Goal: Transaction & Acquisition: Purchase product/service

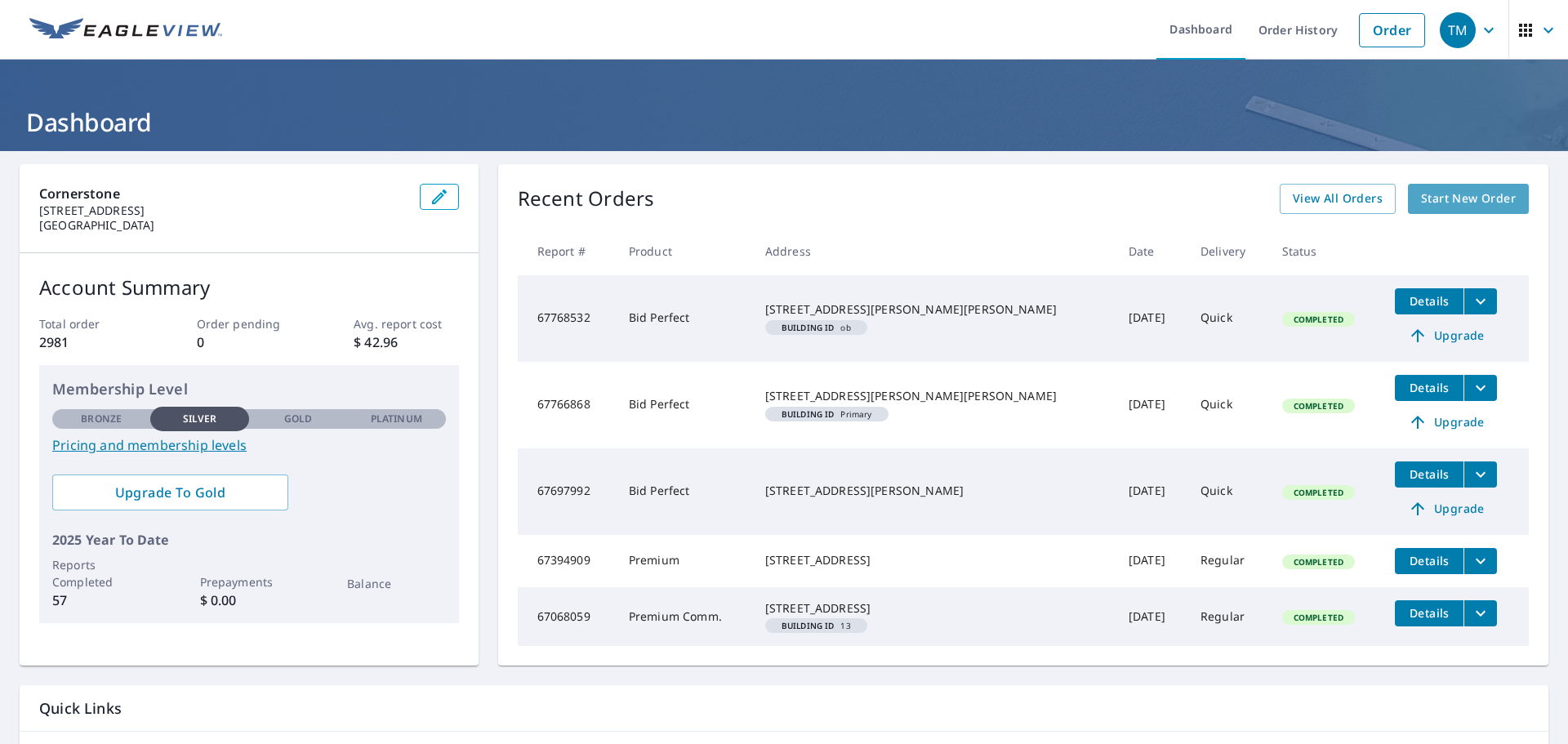
click at [1451, 194] on span "Start New Order" at bounding box center [1468, 198] width 95 height 20
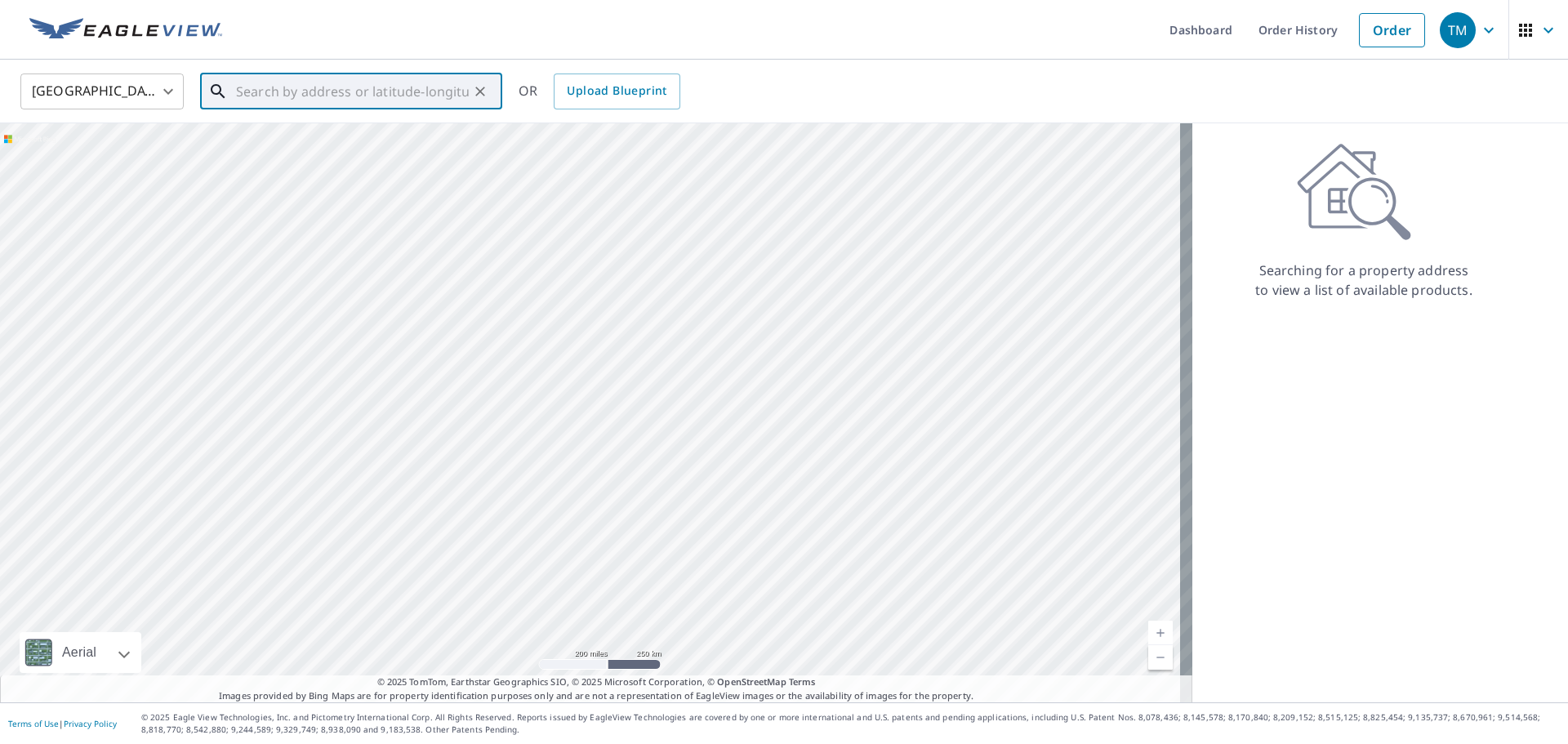
click at [338, 90] on input "text" at bounding box center [353, 91] width 233 height 46
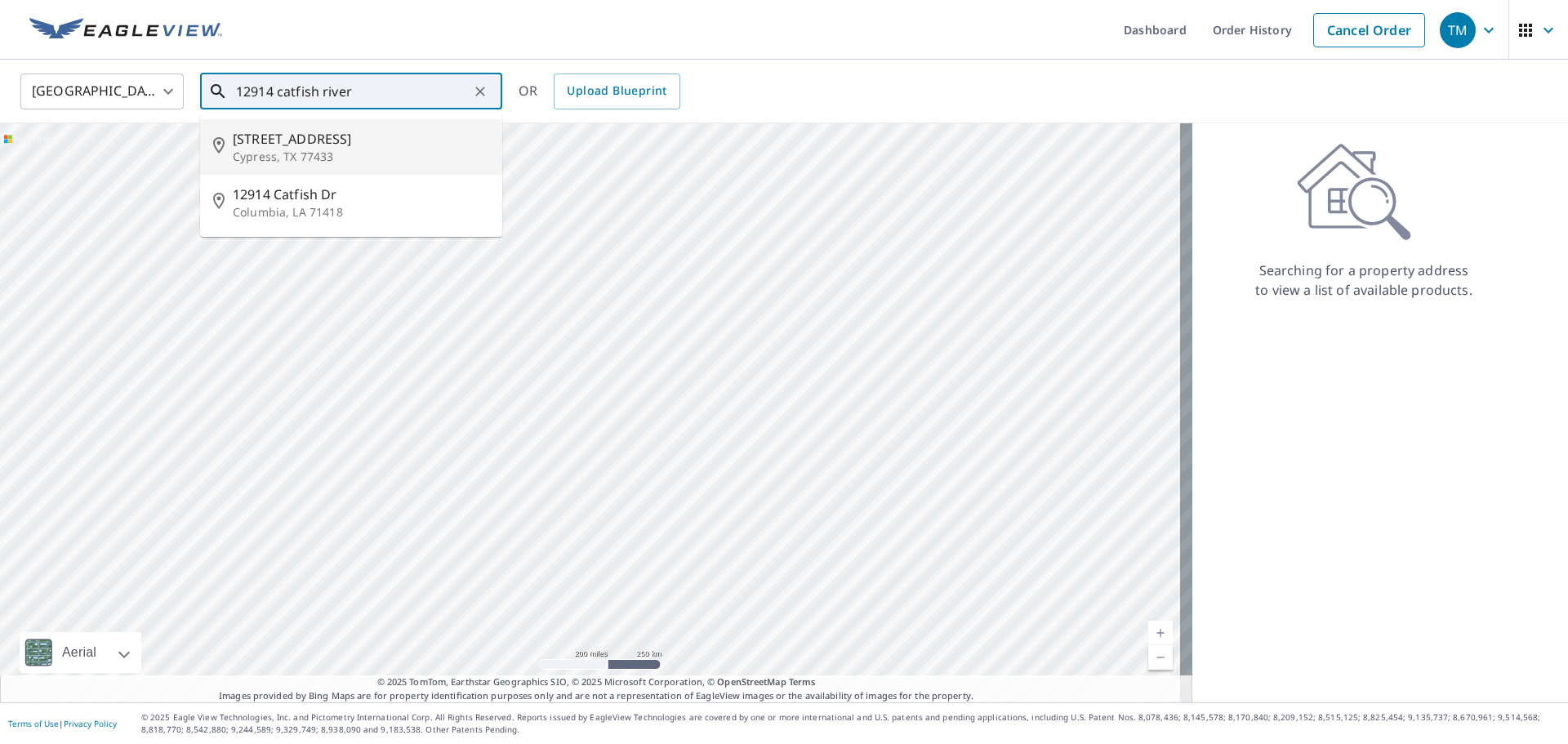
click at [322, 147] on span "[STREET_ADDRESS]" at bounding box center [361, 138] width 256 height 20
type input "[STREET_ADDRESS]"
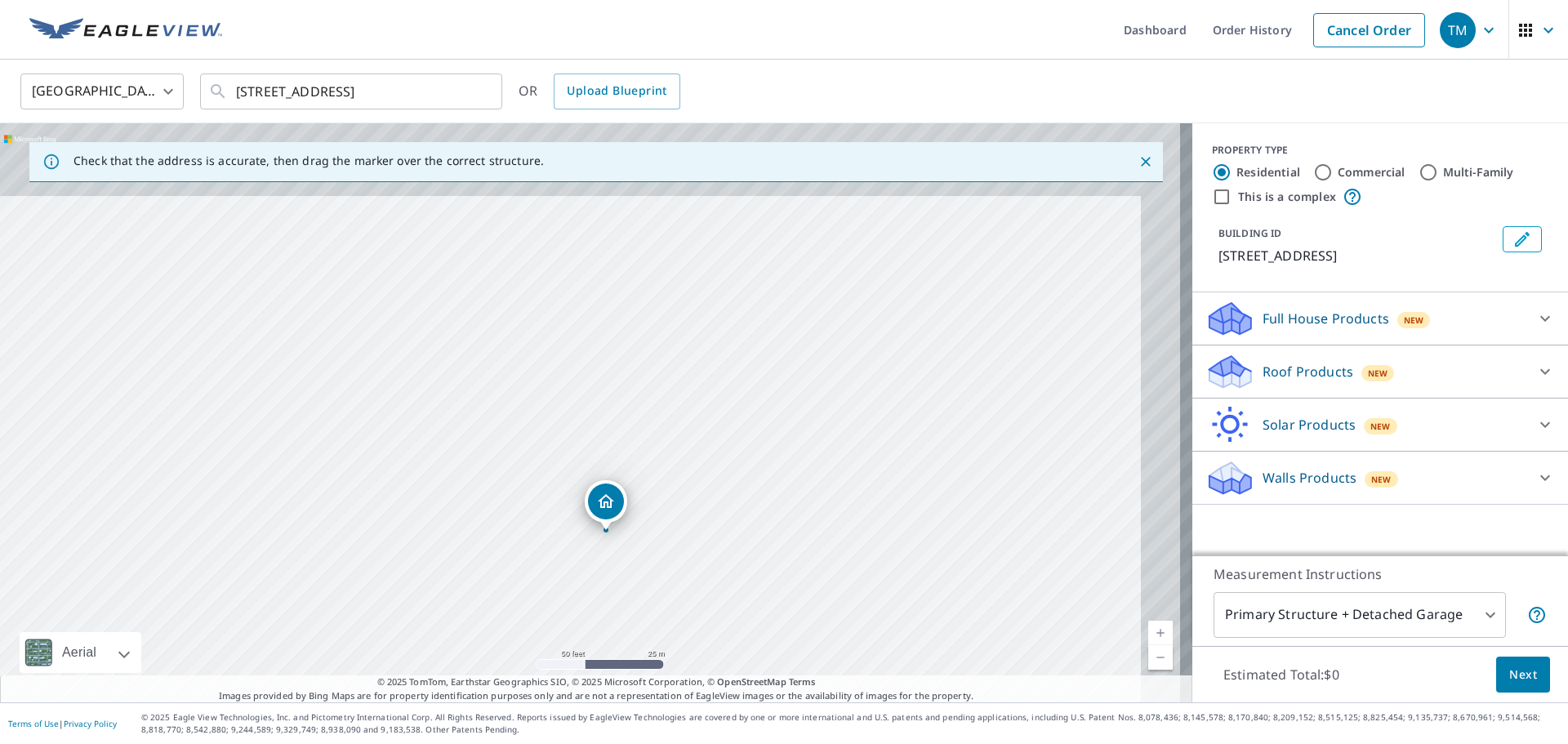
drag, startPoint x: 640, startPoint y: 503, endPoint x: 581, endPoint y: 601, distance: 114.4
click at [582, 603] on div "[STREET_ADDRESS]" at bounding box center [596, 413] width 1193 height 579
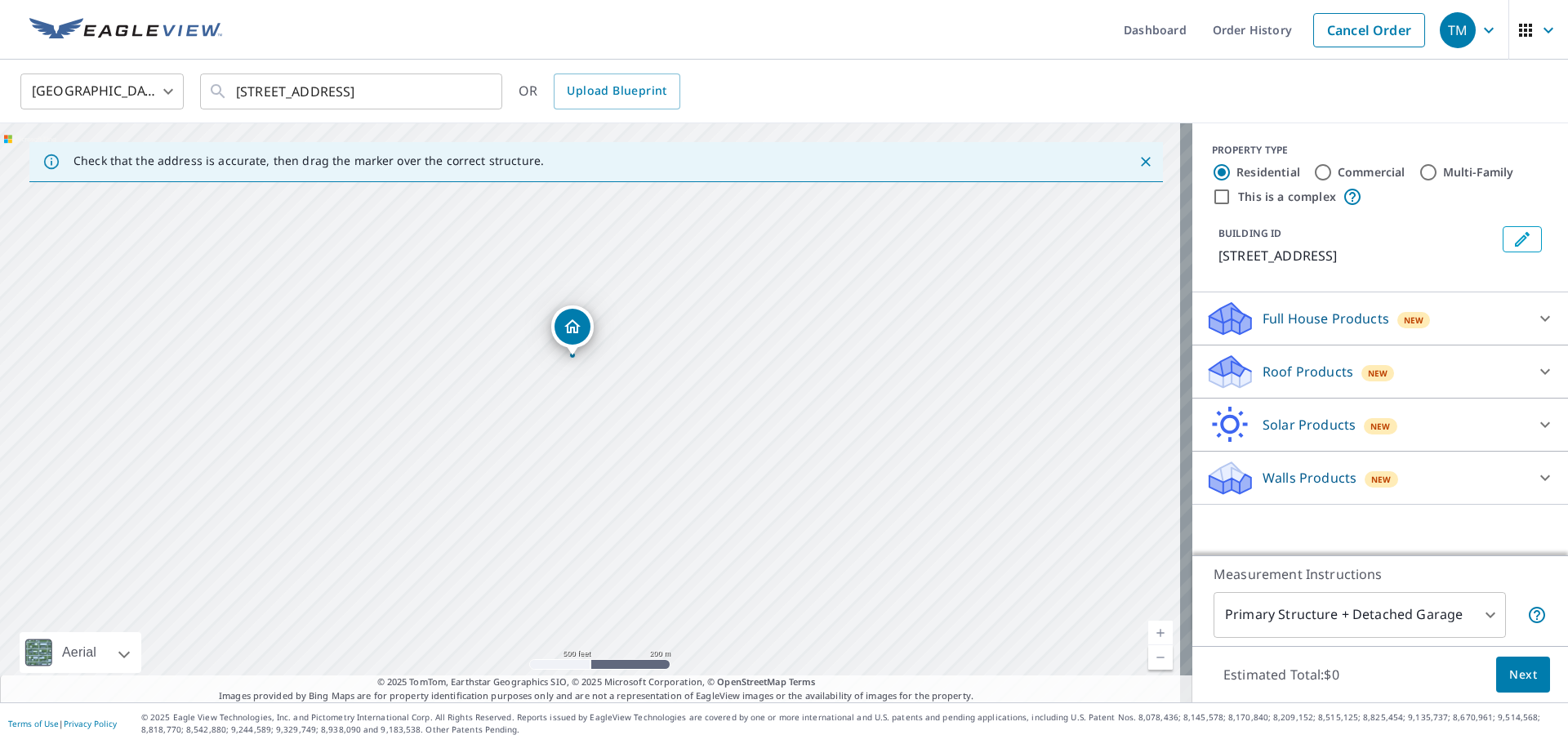
drag, startPoint x: 615, startPoint y: 581, endPoint x: 568, endPoint y: 371, distance: 215.2
click at [569, 371] on div "[STREET_ADDRESS]" at bounding box center [596, 413] width 1193 height 579
drag, startPoint x: 532, startPoint y: 391, endPoint x: 527, endPoint y: 568, distance: 177.1
click at [527, 568] on div "[STREET_ADDRESS]" at bounding box center [596, 413] width 1193 height 579
drag, startPoint x: 1301, startPoint y: 371, endPoint x: 1299, endPoint y: 387, distance: 16.1
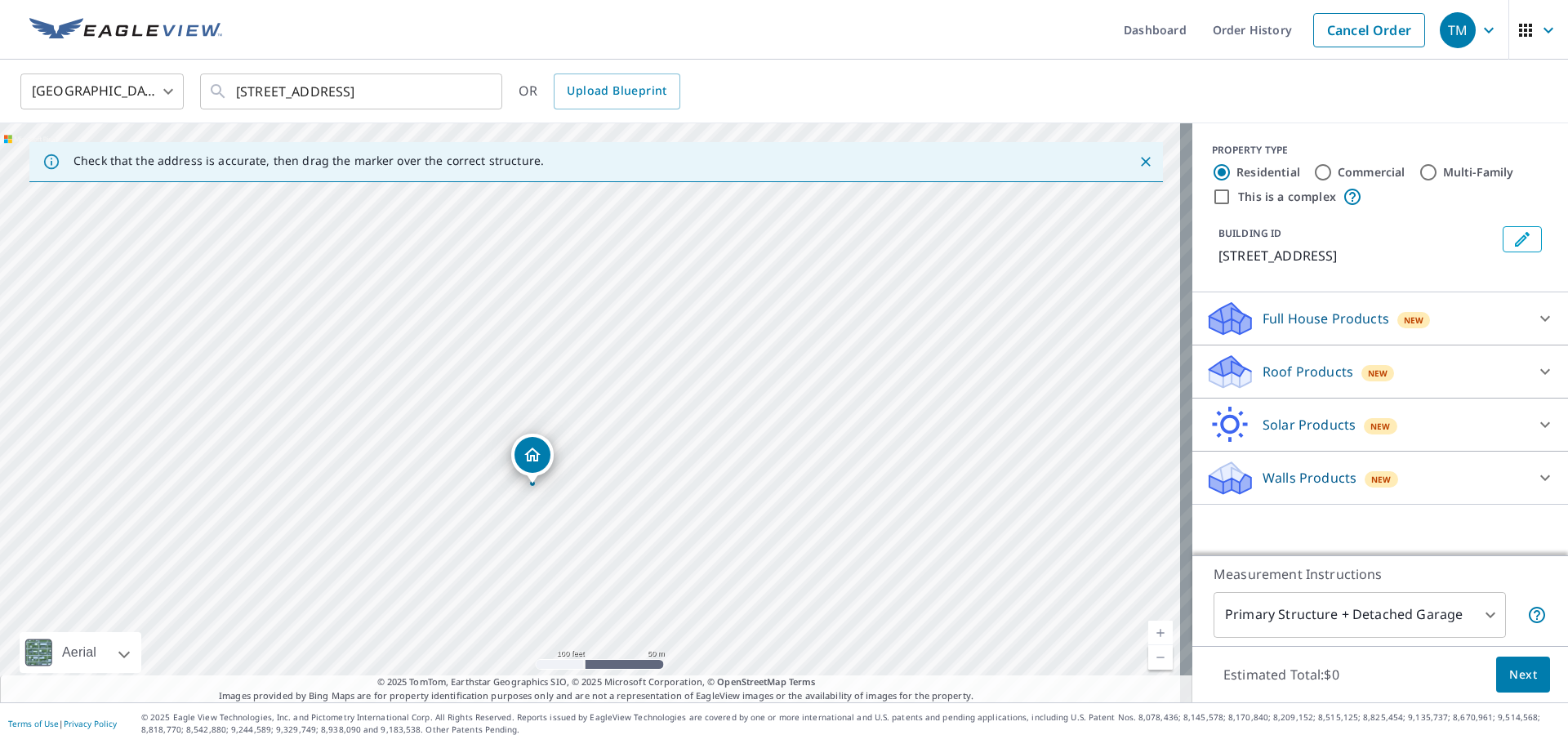
click at [1301, 369] on p "Roof Products" at bounding box center [1308, 371] width 90 height 20
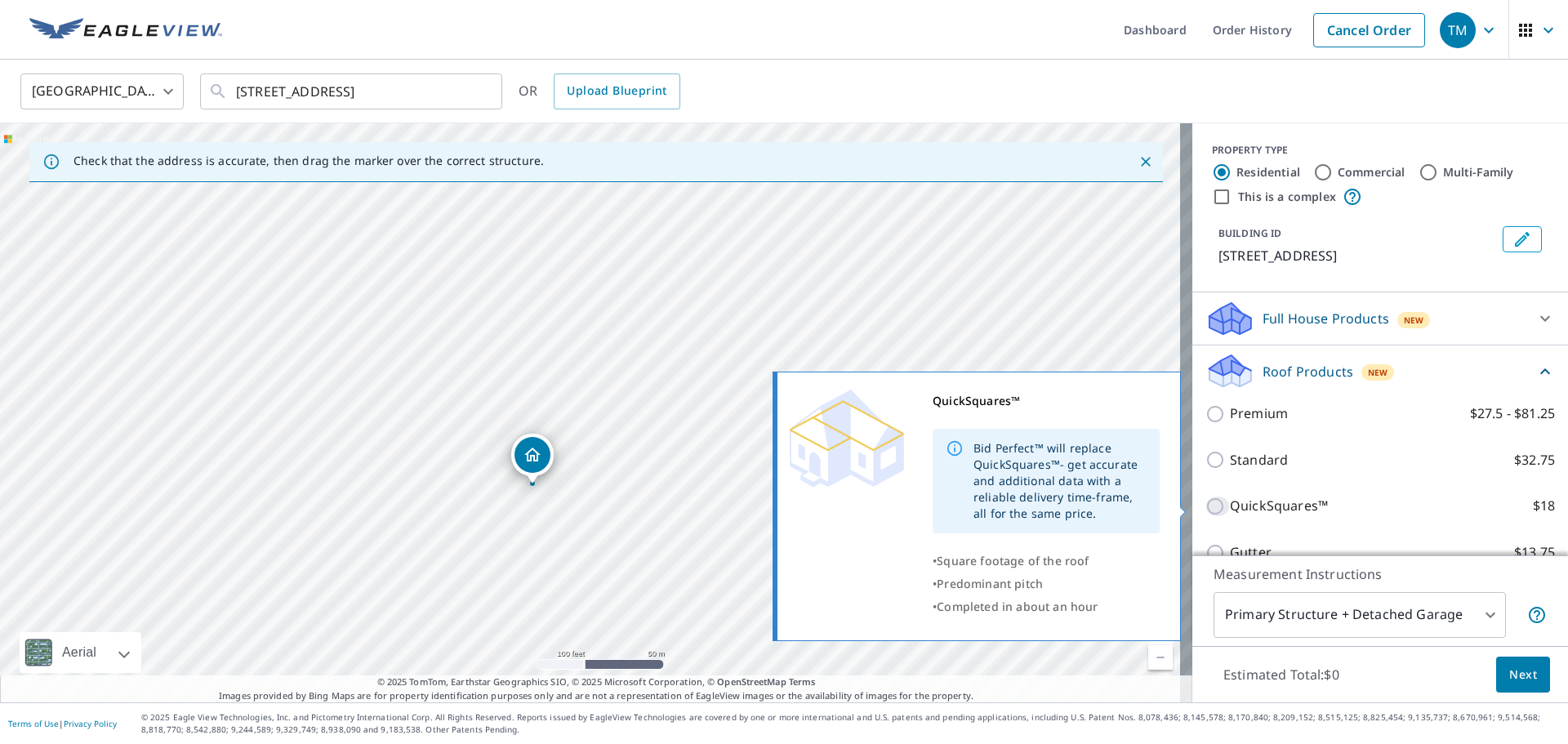
click at [1206, 506] on input "QuickSquares™ $18" at bounding box center [1218, 506] width 24 height 20
checkbox input "true"
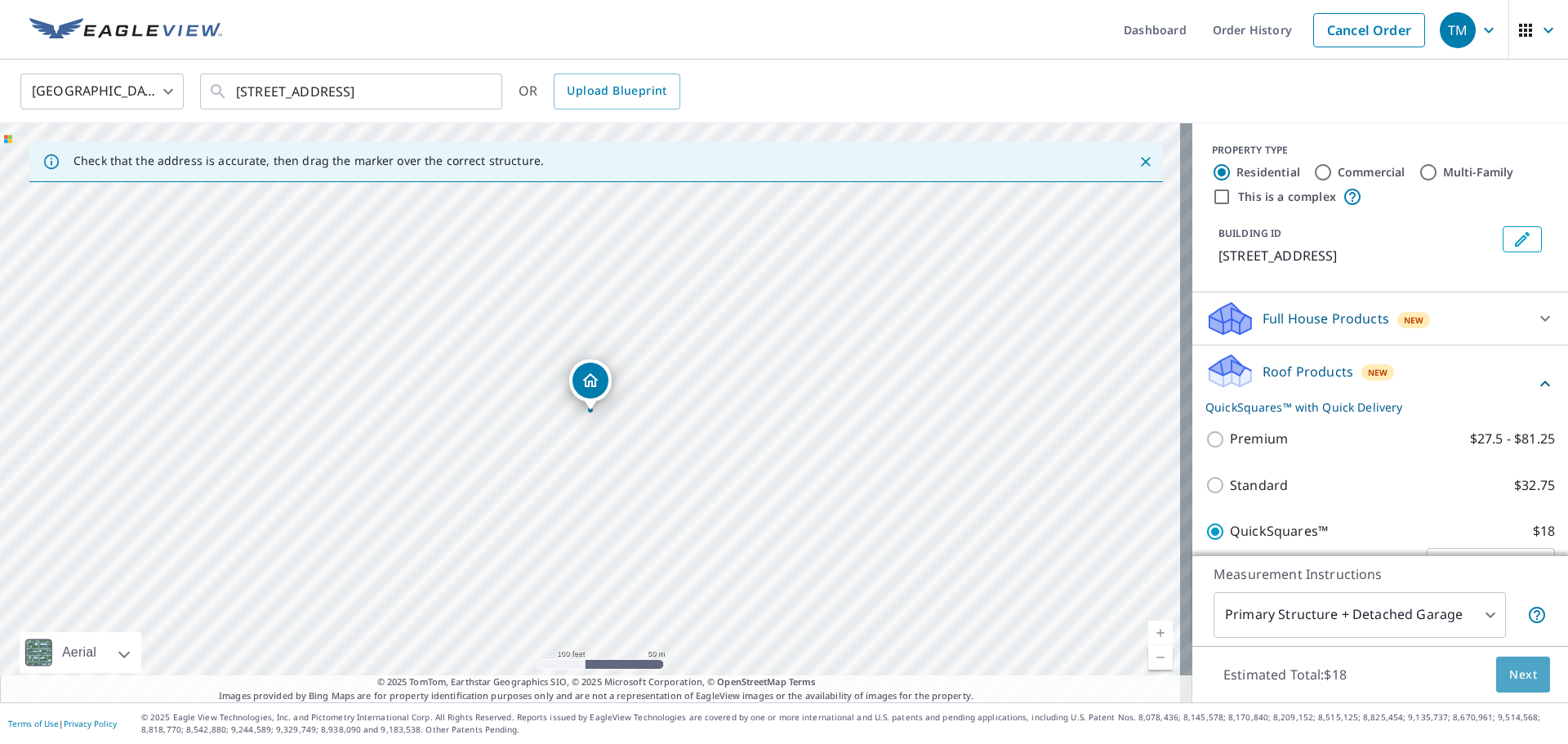
click at [1525, 671] on button "Next" at bounding box center [1523, 674] width 54 height 37
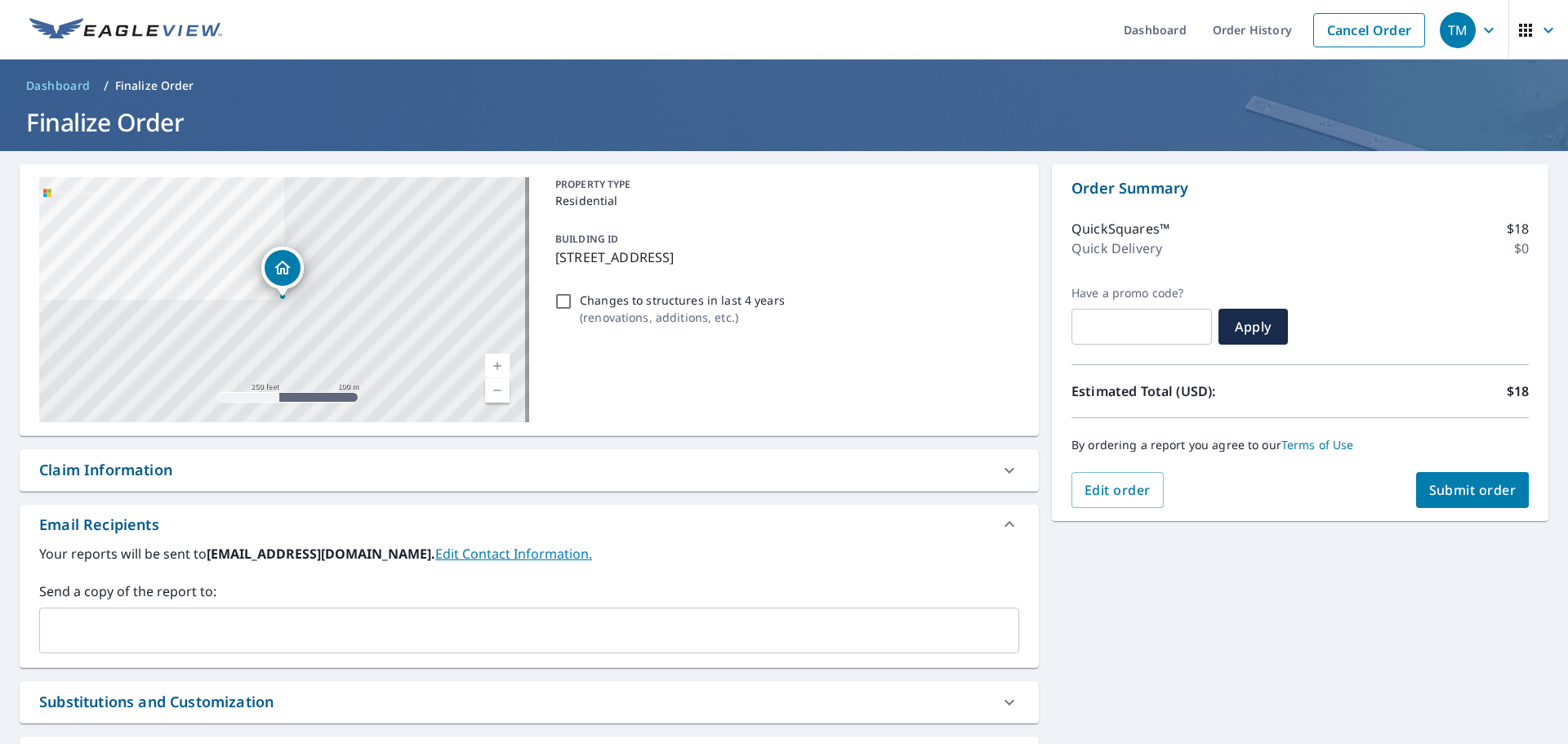
click at [1464, 489] on span "Submit order" at bounding box center [1472, 489] width 88 height 18
checkbox input "true"
